Goal: Information Seeking & Learning: Learn about a topic

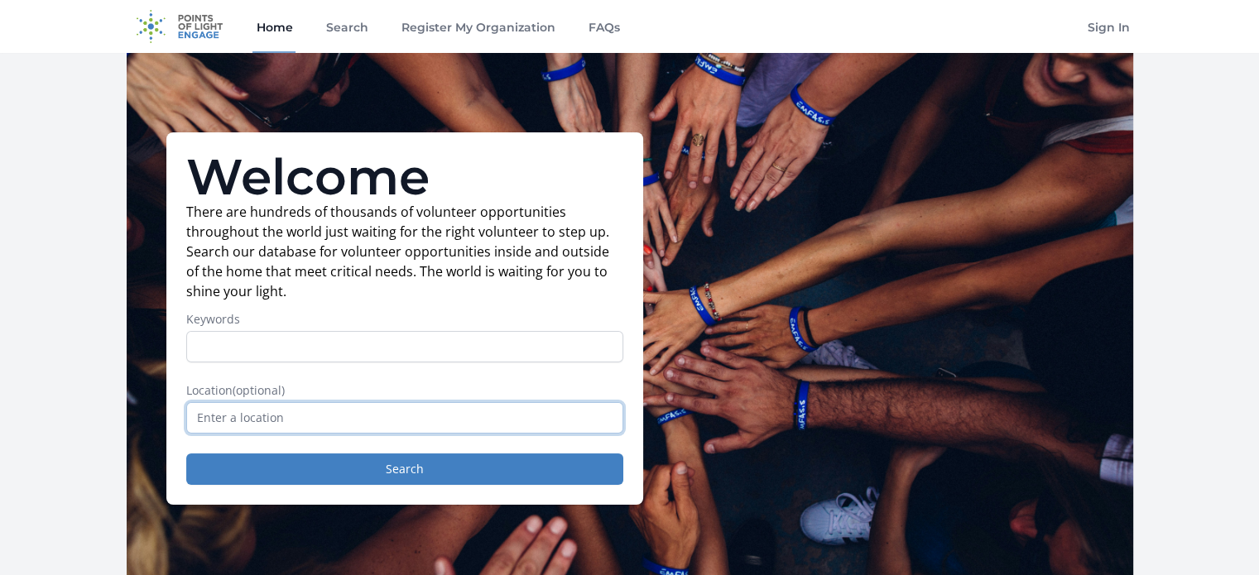
click at [325, 426] on input "text" at bounding box center [404, 417] width 437 height 31
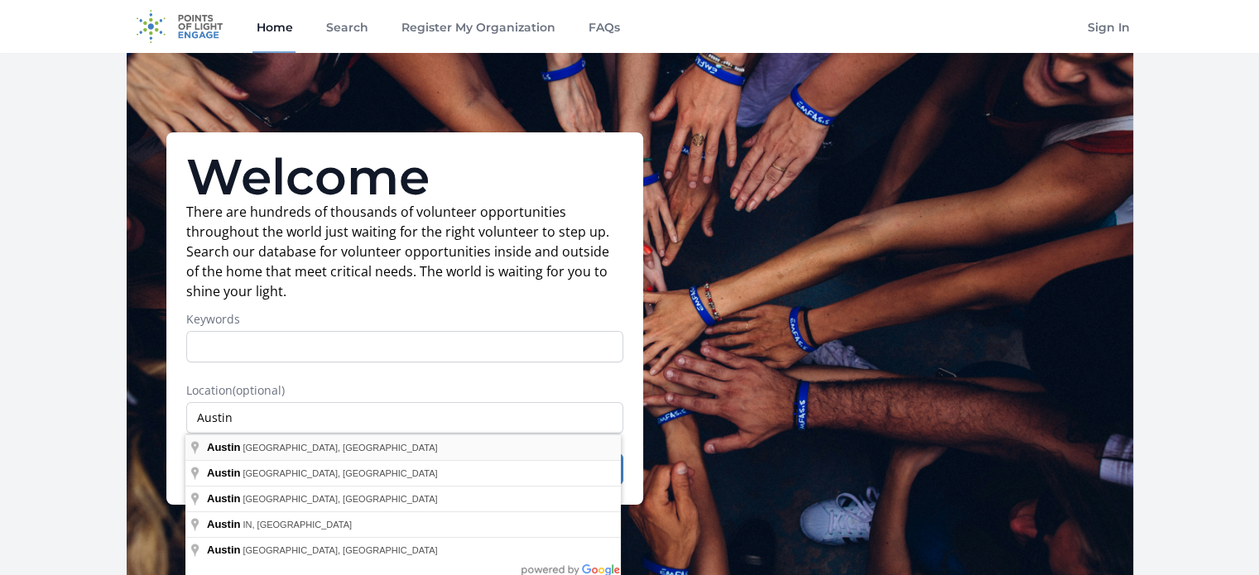
type input "Austin, TX, USA"
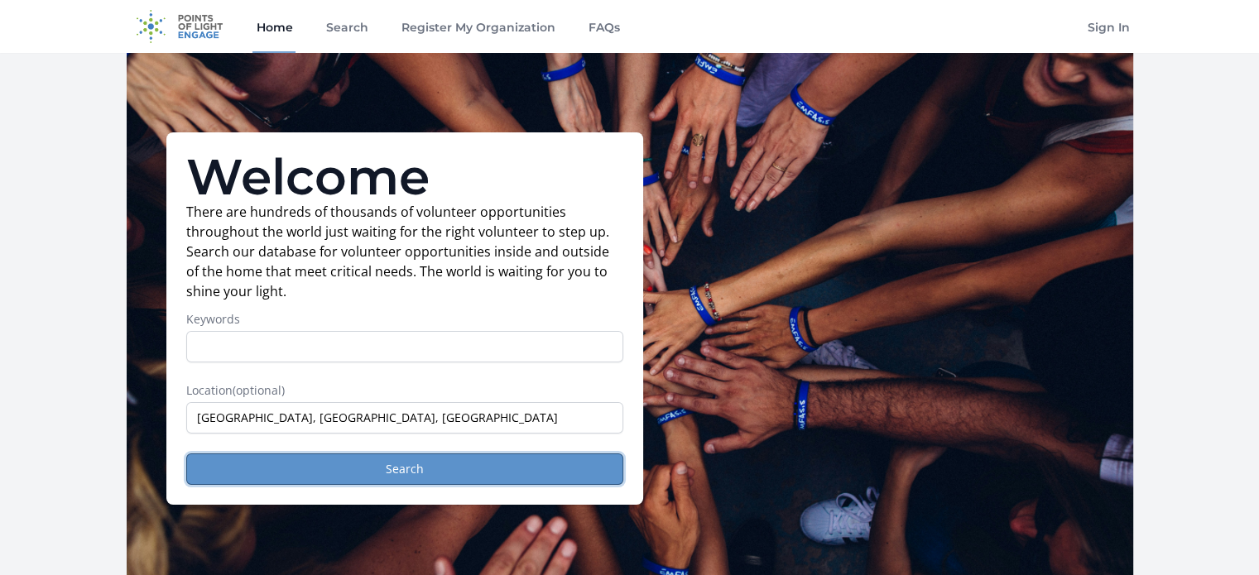
click at [321, 468] on button "Search" at bounding box center [404, 469] width 437 height 31
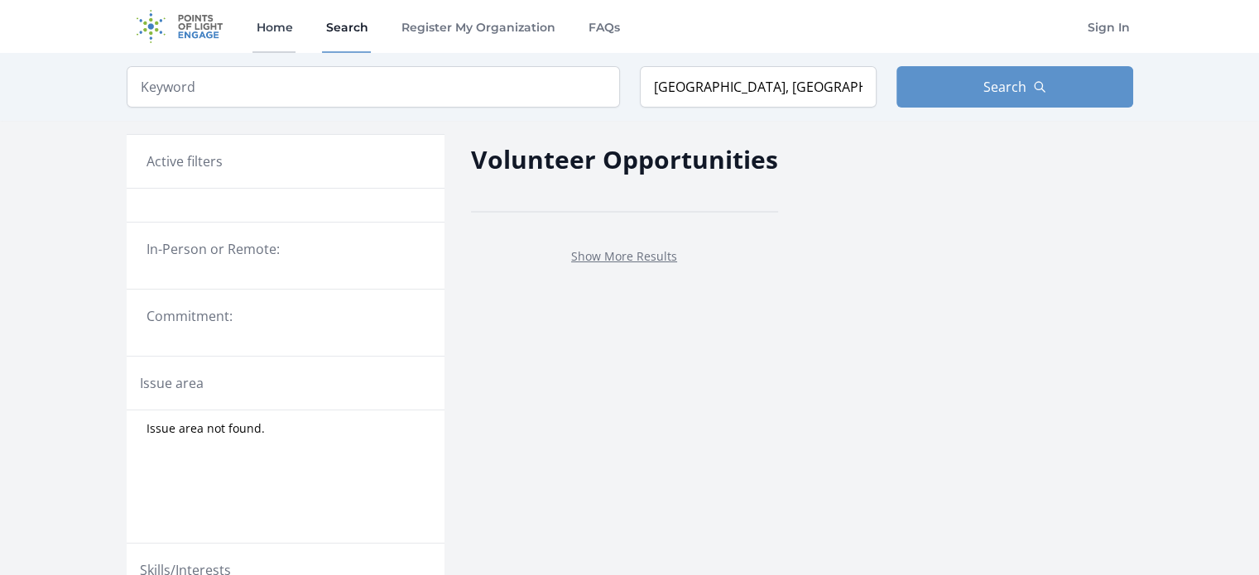
click at [270, 32] on link "Home" at bounding box center [274, 26] width 43 height 53
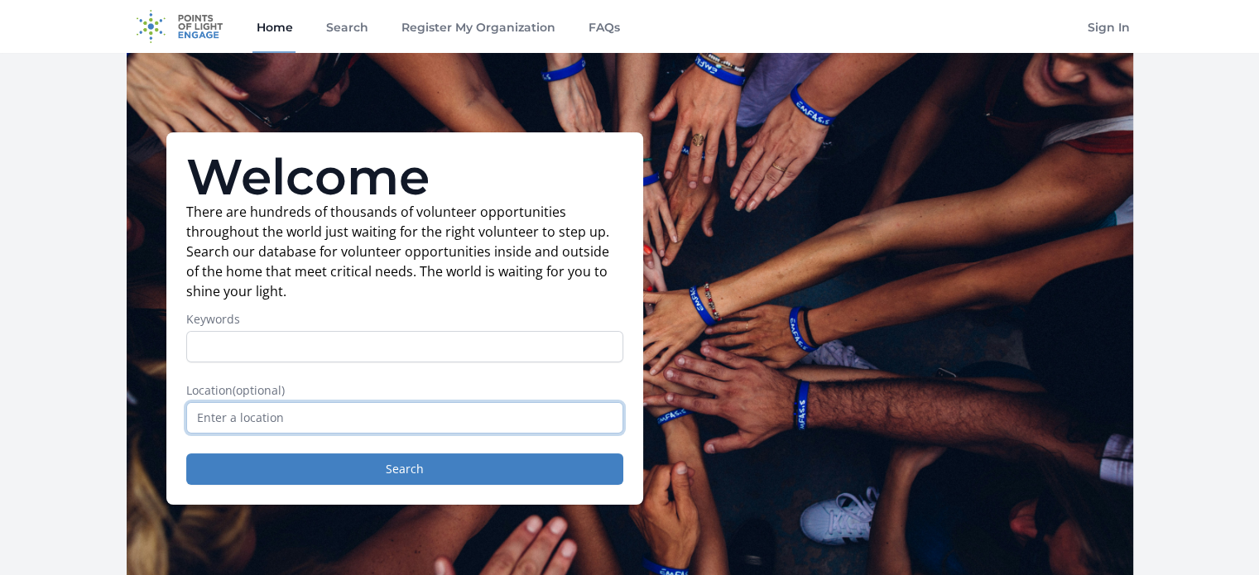
click at [244, 413] on input "text" at bounding box center [404, 417] width 437 height 31
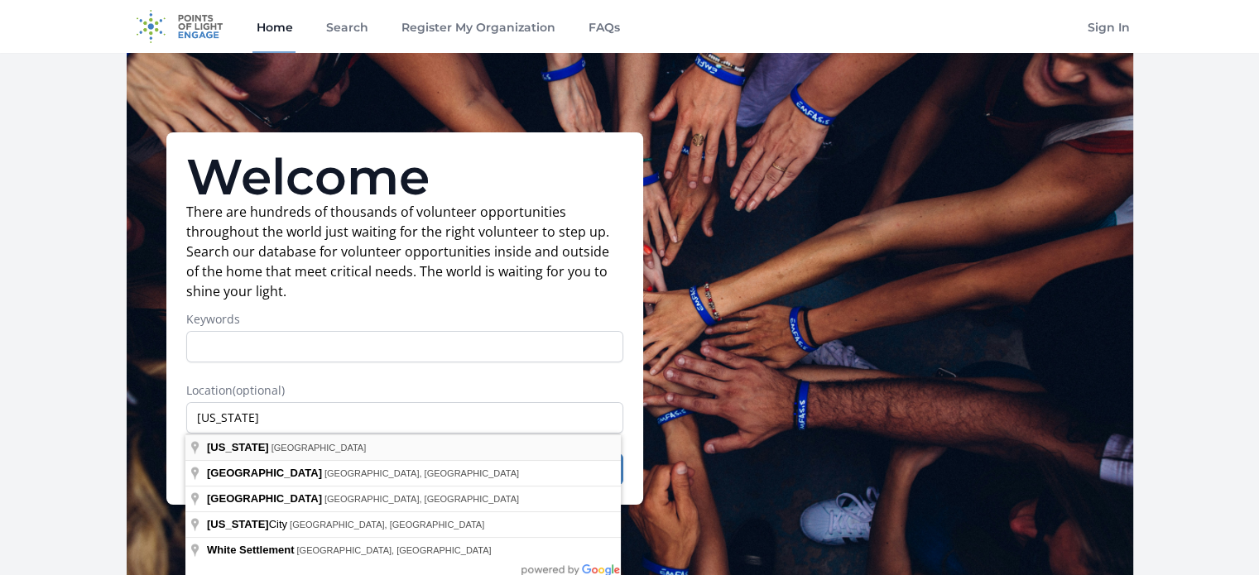
type input "Texas, USA"
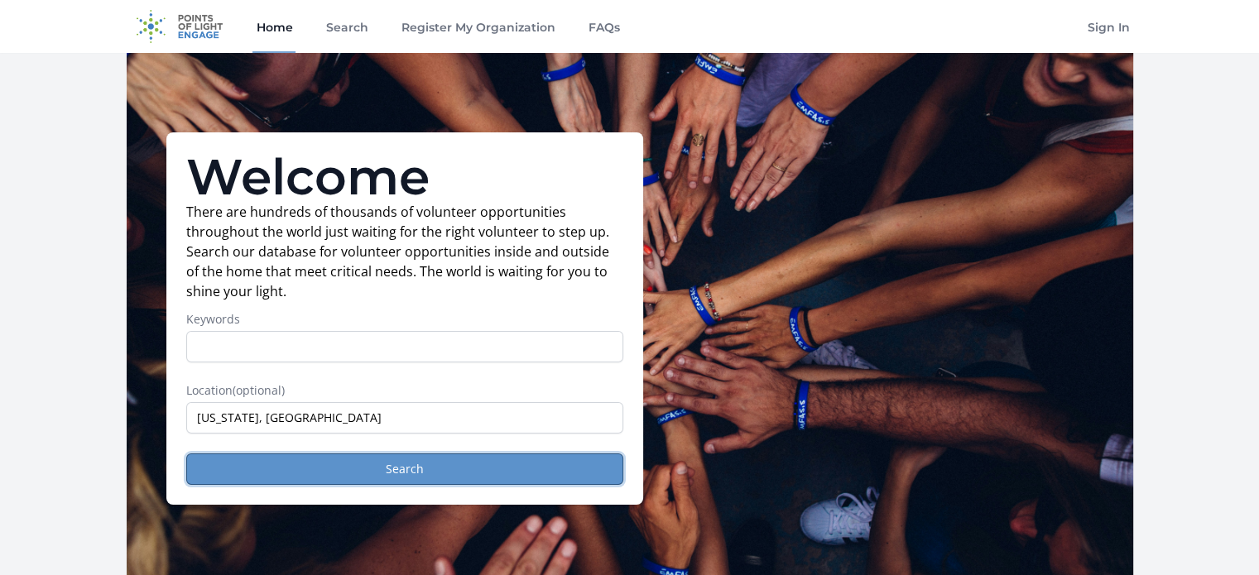
click at [292, 466] on button "Search" at bounding box center [404, 469] width 437 height 31
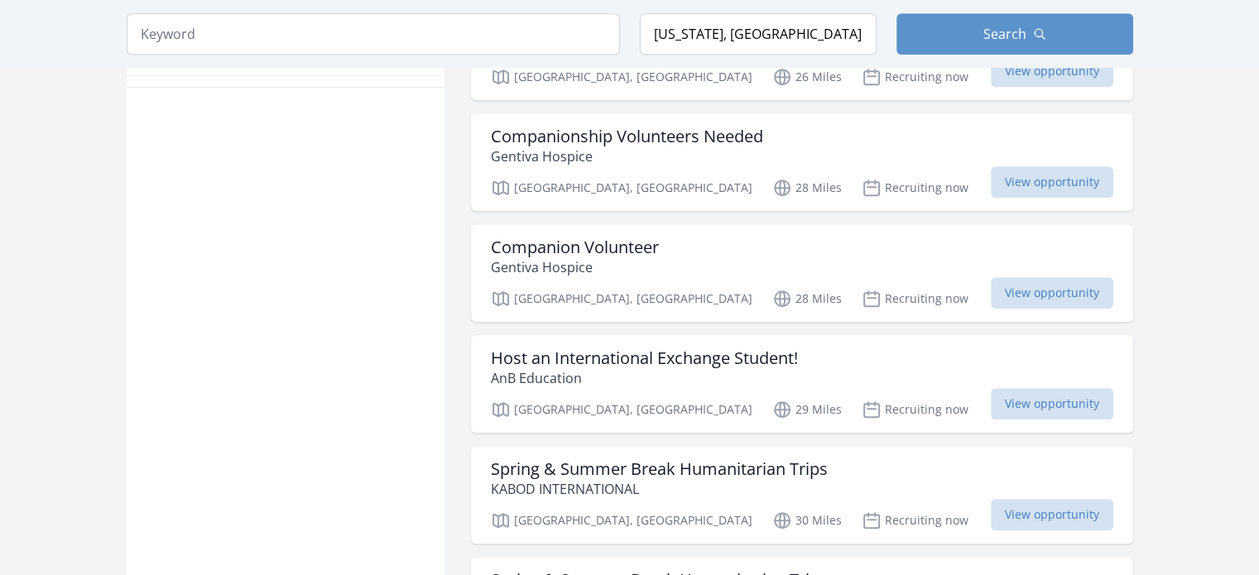
scroll to position [1126, 0]
click at [546, 153] on p "Gentiva Hospice" at bounding box center [627, 158] width 272 height 20
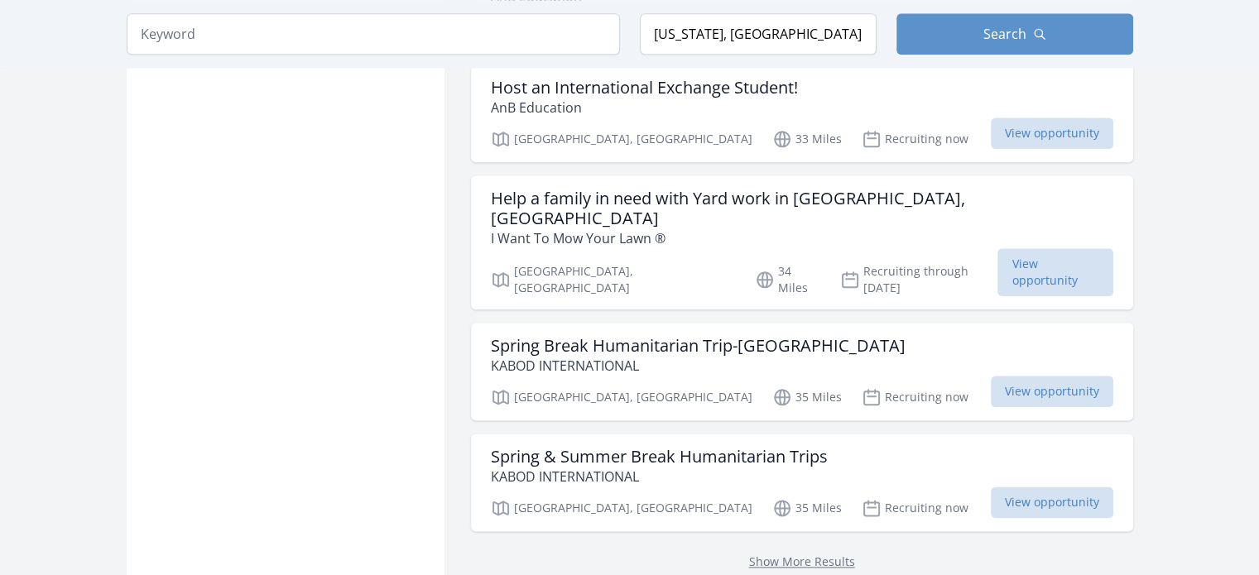
scroll to position [1954, 0]
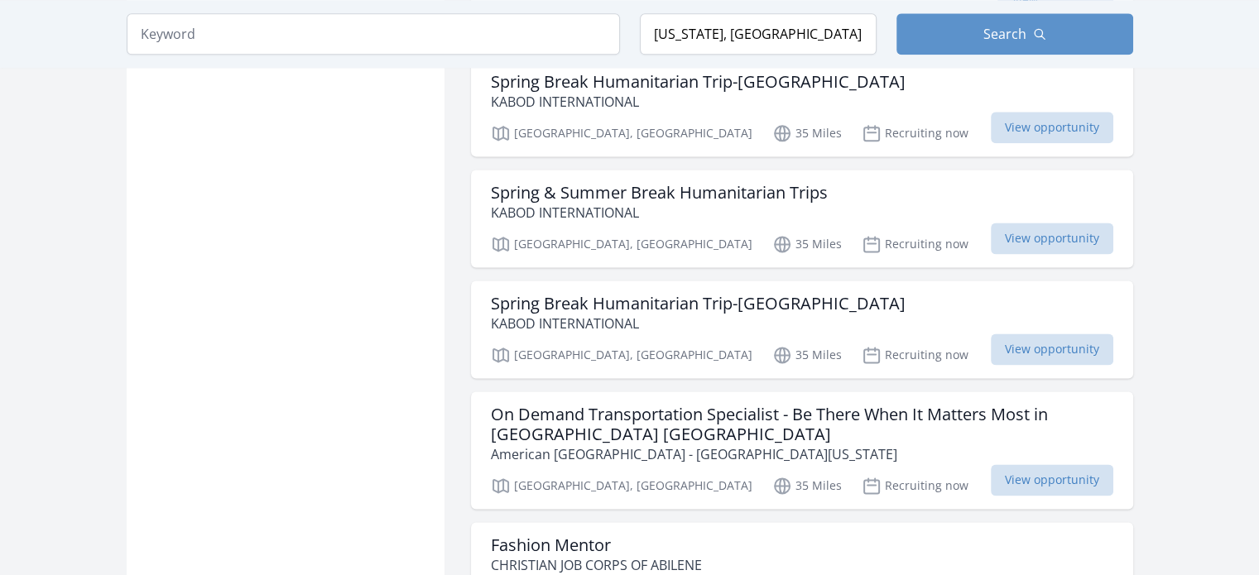
scroll to position [2451, 0]
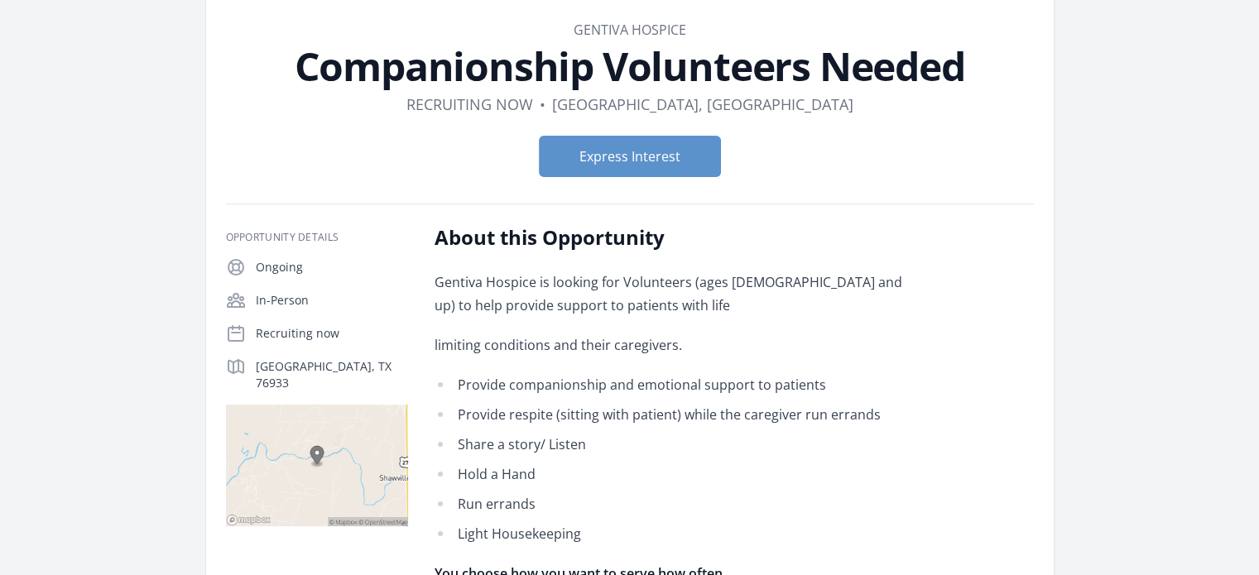
scroll to position [60, 0]
